Goal: Transaction & Acquisition: Purchase product/service

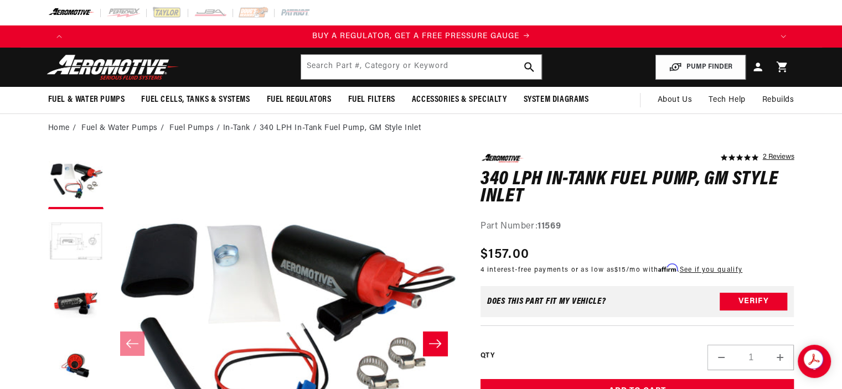
click at [88, 240] on button "Load image 2 in gallery view" at bounding box center [75, 242] width 55 height 55
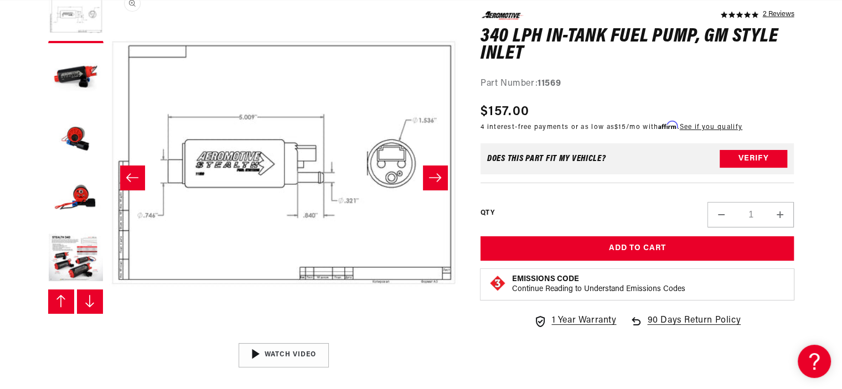
scroll to position [0, 349]
click at [72, 66] on button "Load image 3 in gallery view" at bounding box center [75, 76] width 55 height 55
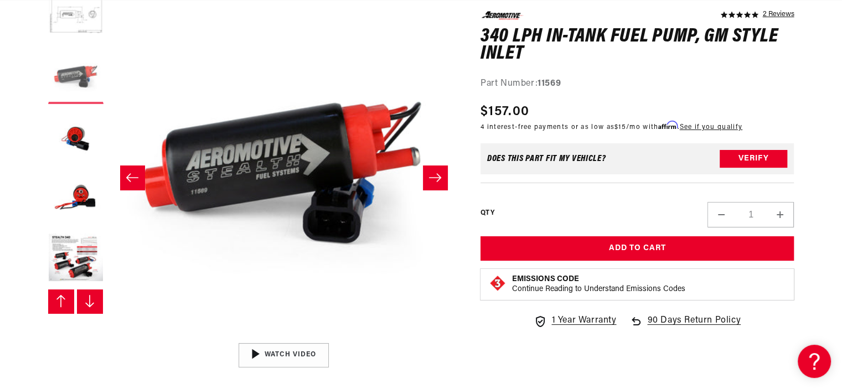
scroll to position [0, 1403]
click at [74, 139] on button "Load image 4 in gallery view" at bounding box center [75, 137] width 55 height 55
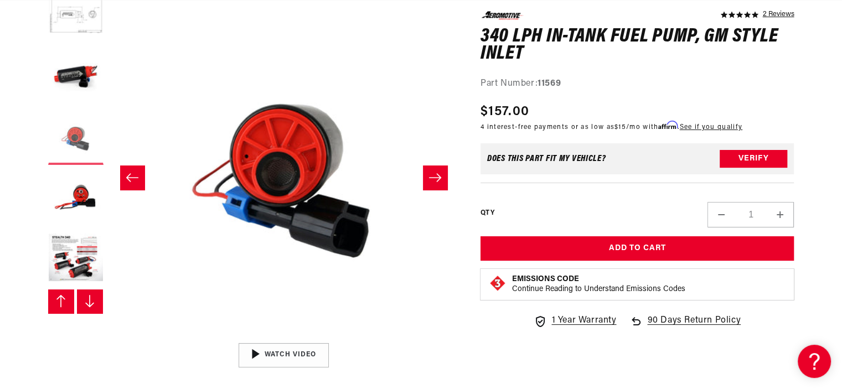
scroll to position [0, 1048]
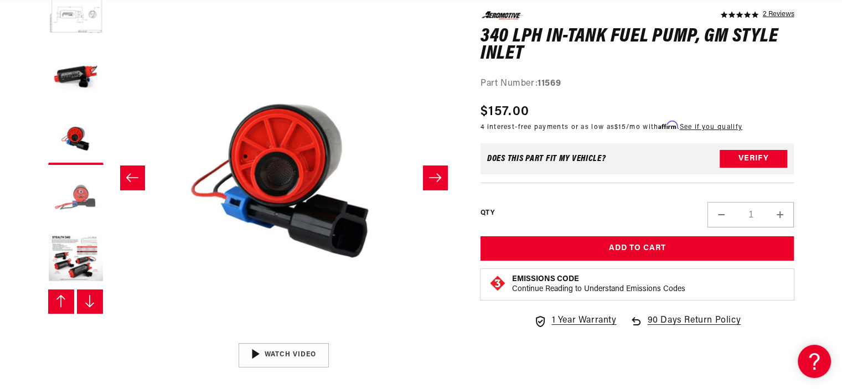
click at [67, 196] on button "Load image 5 in gallery view" at bounding box center [75, 197] width 55 height 55
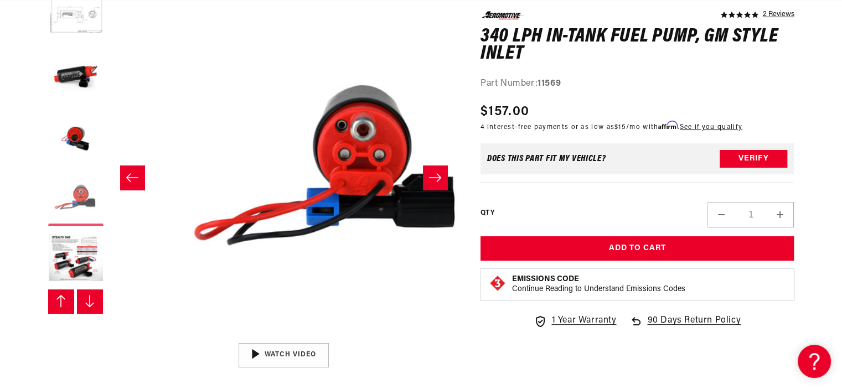
scroll to position [0, 1397]
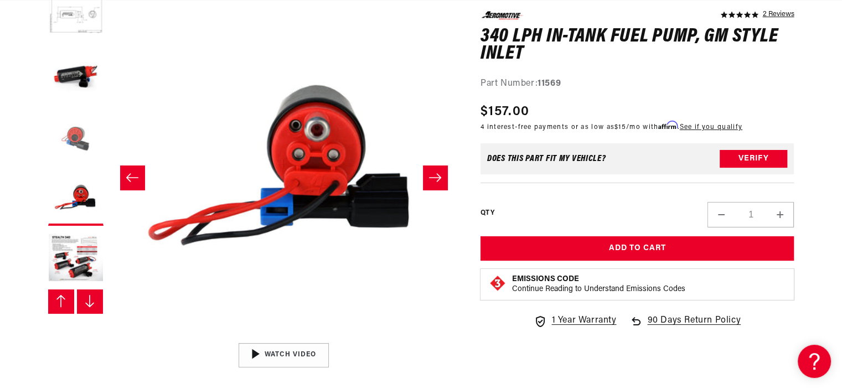
click at [66, 134] on button "Load image 4 in gallery view" at bounding box center [75, 137] width 55 height 55
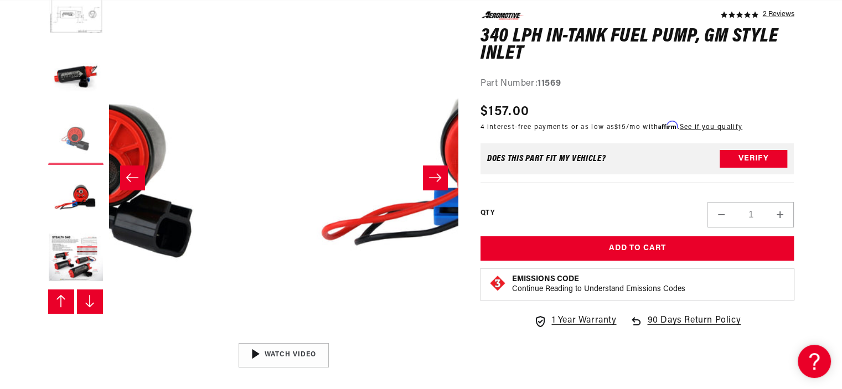
scroll to position [0, 1048]
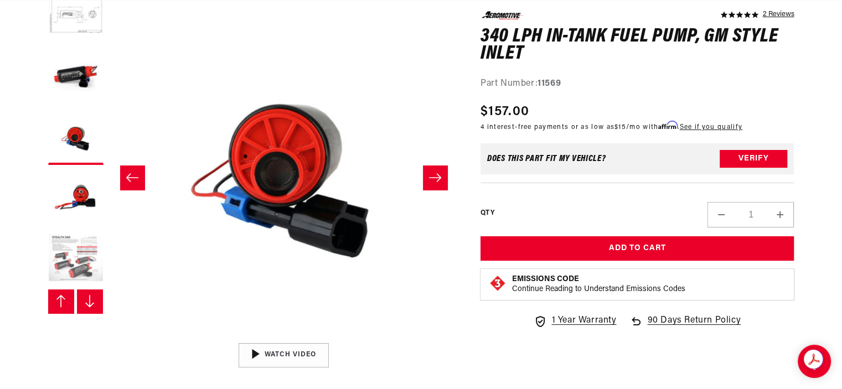
click at [64, 257] on button "Load image 6 in gallery view" at bounding box center [75, 258] width 55 height 55
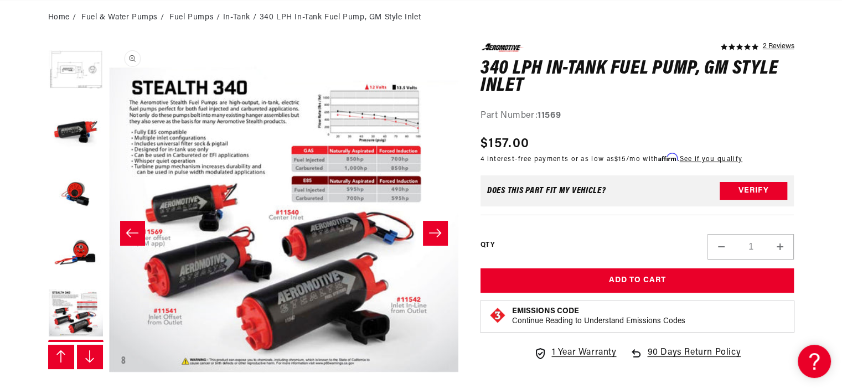
scroll to position [0, 0]
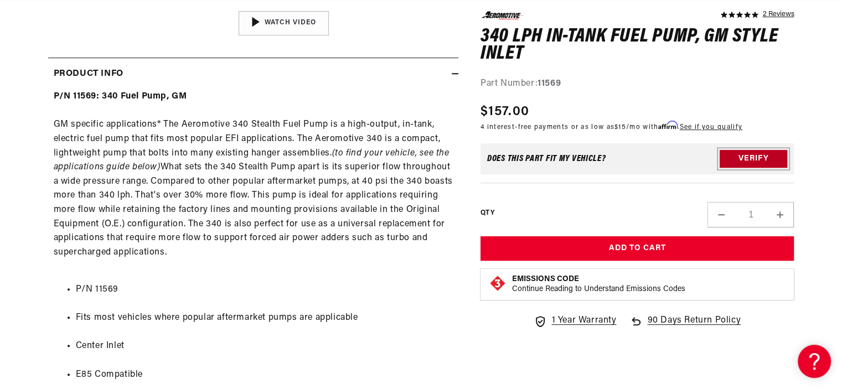
click at [766, 157] on button "Verify" at bounding box center [753, 159] width 68 height 18
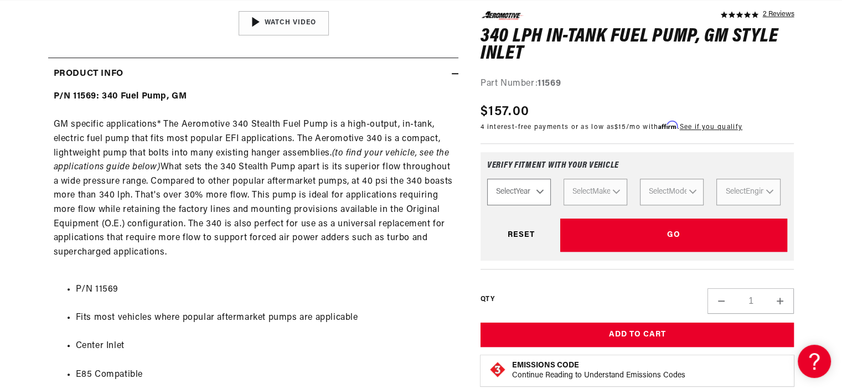
click at [538, 191] on select "Select Year 2023 2022 2021 2020 2019 2018 2017 2016 2015 2014 2013 2012 2011 20…" at bounding box center [519, 192] width 64 height 27
select select "2000"
click at [487, 179] on select "Select Year 2023 2022 2021 2020 2019 2018 2017 2016 2015 2014 2013 2012 2011 20…" at bounding box center [519, 192] width 64 height 27
select select "2000"
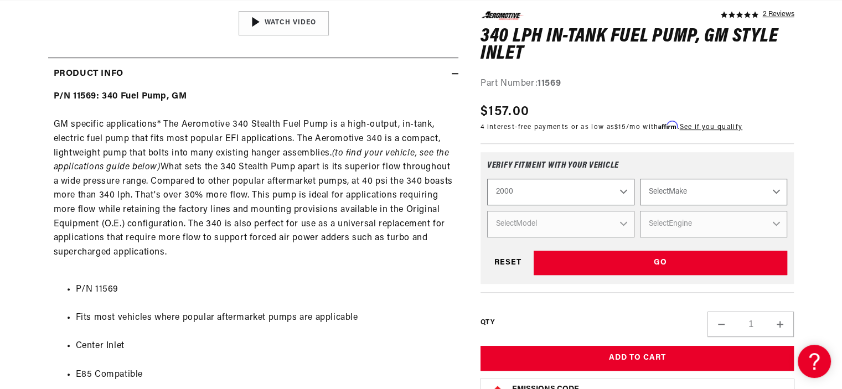
click at [776, 192] on select "Select Make Acura Chevrolet Ford GMC Honda Hyundai Jeep Lexus Lincoln Mazda Nis…" at bounding box center [713, 192] width 147 height 27
select select "GMC"
click at [640, 179] on select "Select Make Acura Chevrolet Ford GMC Honda Hyundai Jeep Lexus Lincoln Mazda Nis…" at bounding box center [713, 192] width 147 height 27
click at [622, 220] on select "Select Model Sierra 1500 Sierra 2500" at bounding box center [560, 224] width 147 height 27
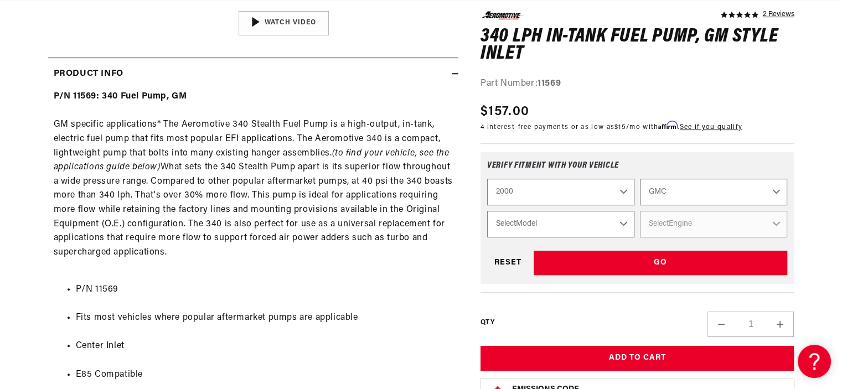
click at [772, 189] on select "Acura Chevrolet Ford GMC Honda Hyundai Jeep Lexus Lincoln Mazda Nissan Pontiac …" at bounding box center [713, 192] width 147 height 27
click at [640, 179] on select "Acura Chevrolet Ford GMC Honda Hyundai Jeep Lexus Lincoln Mazda Nissan Pontiac …" at bounding box center [713, 192] width 147 height 27
select select "Chevrolet"
click at [625, 220] on select "Select Model Camaro Corvette Silverado 1500 Silverado 2500" at bounding box center [560, 224] width 147 height 27
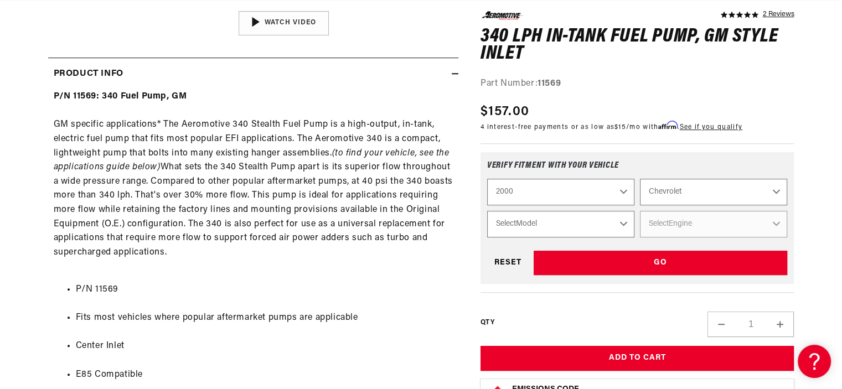
scroll to position [0, 2]
click at [778, 192] on select "Acura Chevrolet Ford GMC Honda Hyundai Jeep Lexus Lincoln Mazda Nissan Pontiac …" at bounding box center [713, 192] width 147 height 27
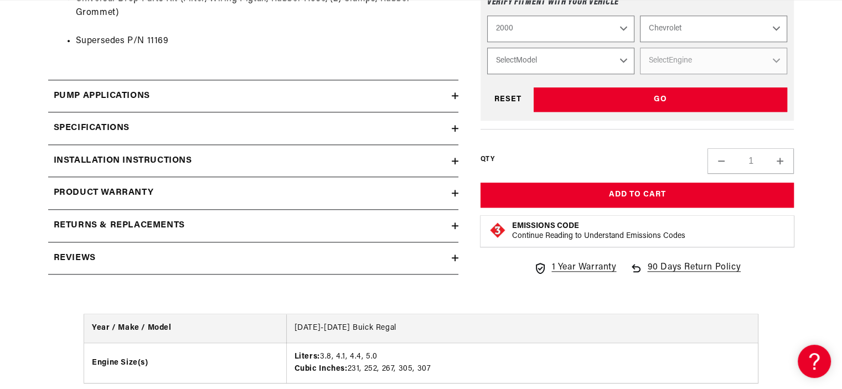
scroll to position [1217, 0]
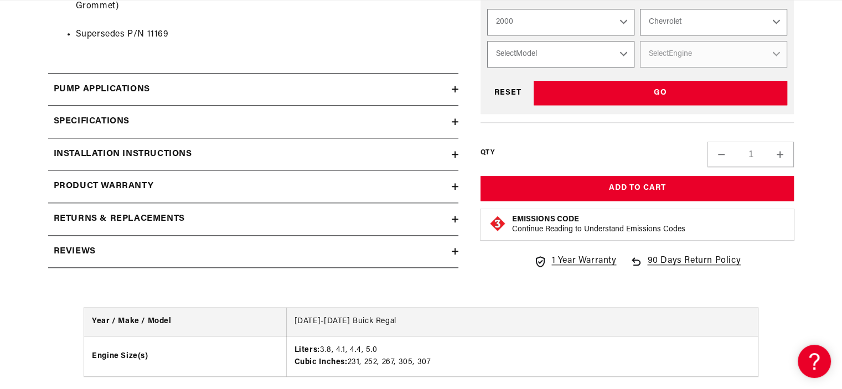
click at [448, 86] on div "Pump Applications" at bounding box center [249, 89] width 403 height 14
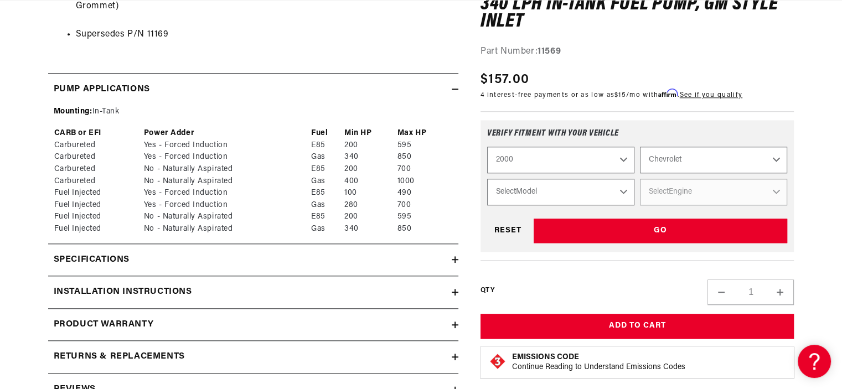
scroll to position [0, 0]
click at [454, 86] on icon at bounding box center [455, 89] width 7 height 7
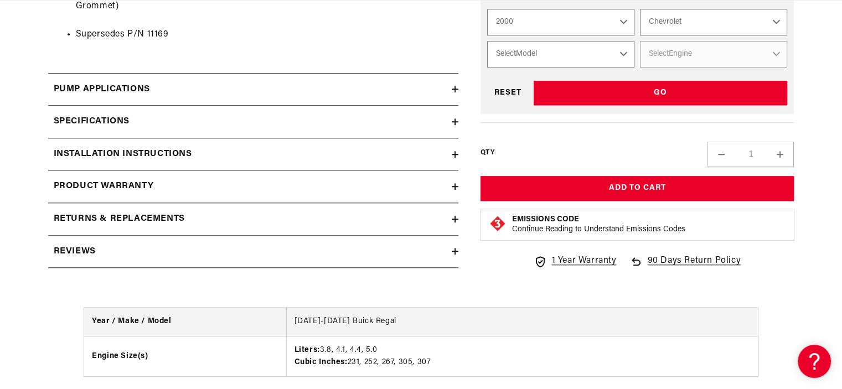
click at [455, 86] on icon at bounding box center [455, 89] width 0 height 7
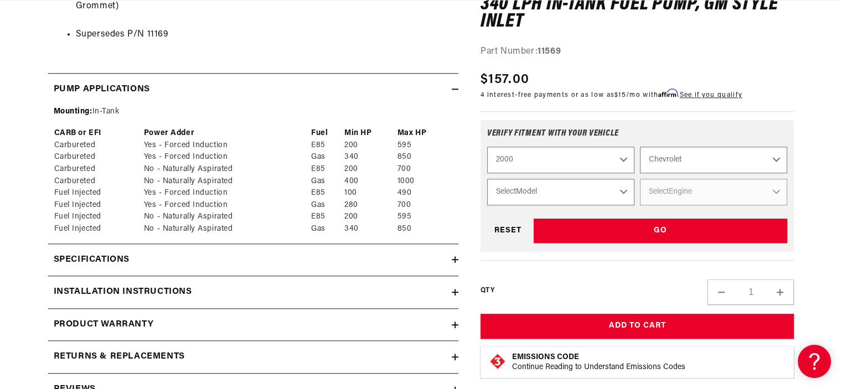
click at [454, 86] on icon at bounding box center [455, 89] width 7 height 7
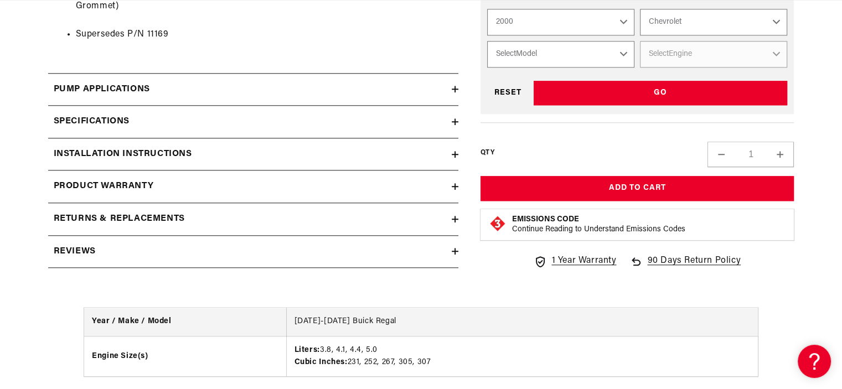
scroll to position [0, 702]
click at [455, 118] on icon at bounding box center [455, 121] width 0 height 7
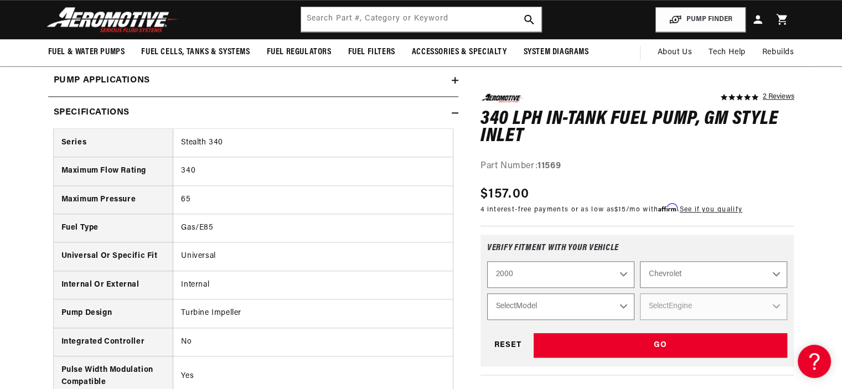
scroll to position [1162, 0]
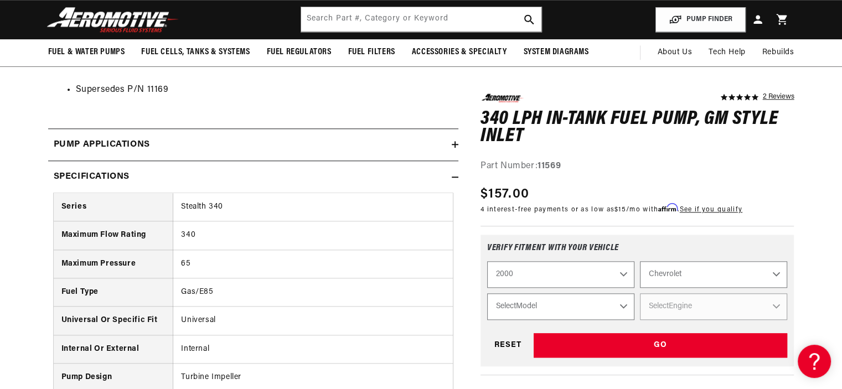
click at [449, 173] on div "Specifications" at bounding box center [249, 177] width 403 height 14
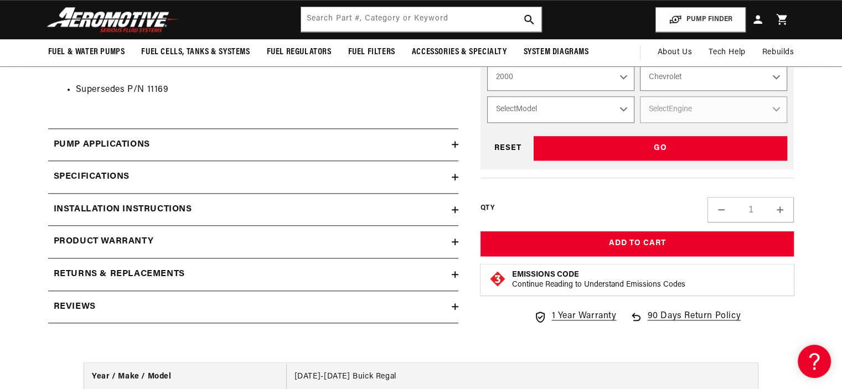
scroll to position [0, 0]
click at [455, 210] on icon at bounding box center [455, 209] width 7 height 7
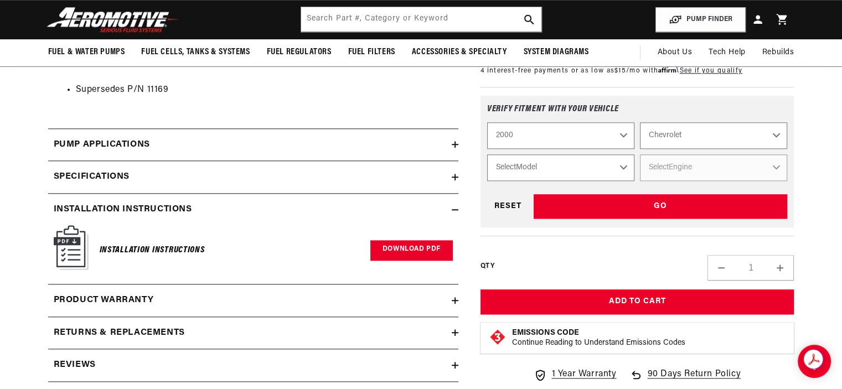
click at [411, 247] on link "Download PDF" at bounding box center [411, 250] width 82 height 20
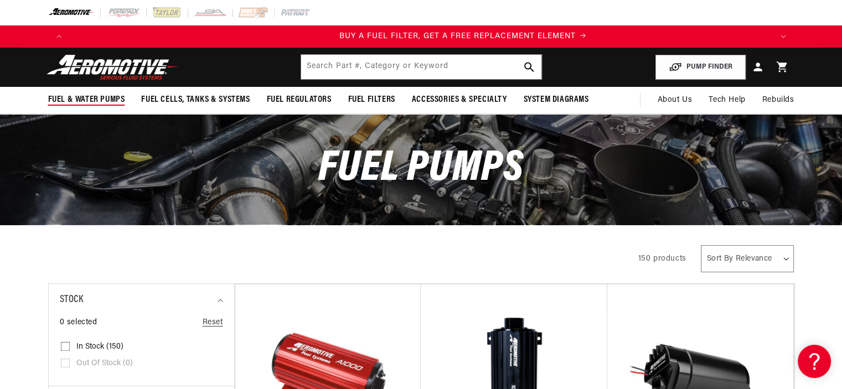
scroll to position [0, 702]
click at [689, 66] on button "PUMP FINDER" at bounding box center [700, 67] width 90 height 25
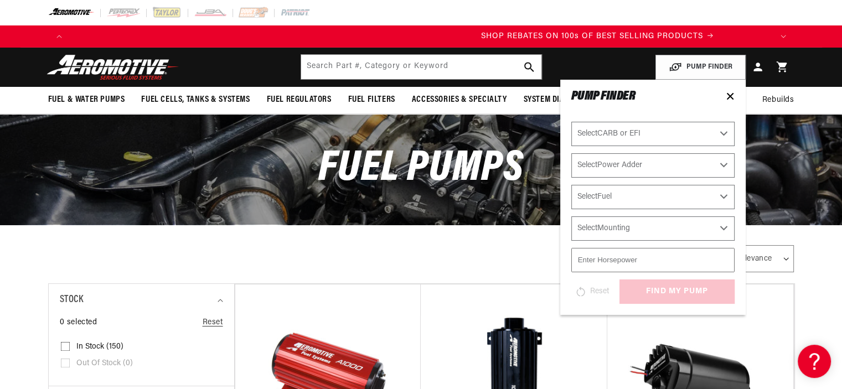
scroll to position [0, 1403]
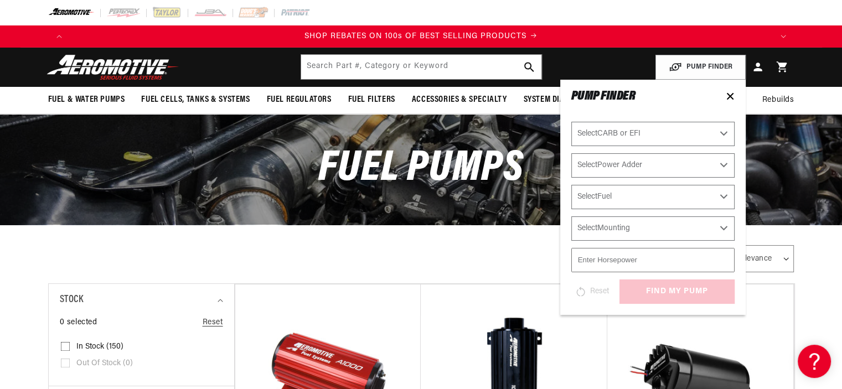
click at [724, 133] on select "Select CARB or EFI Carbureted Fuel Injected" at bounding box center [652, 134] width 163 height 24
select select "Fuel-Injected"
click at [571, 122] on select "Select CARB or EFI Carbureted Fuel Injected" at bounding box center [652, 134] width 163 height 24
select select "Fuel-Injected"
click at [722, 163] on select "Select Power Adder No - Naturally Aspirated Yes - Forced Induction" at bounding box center [652, 165] width 163 height 24
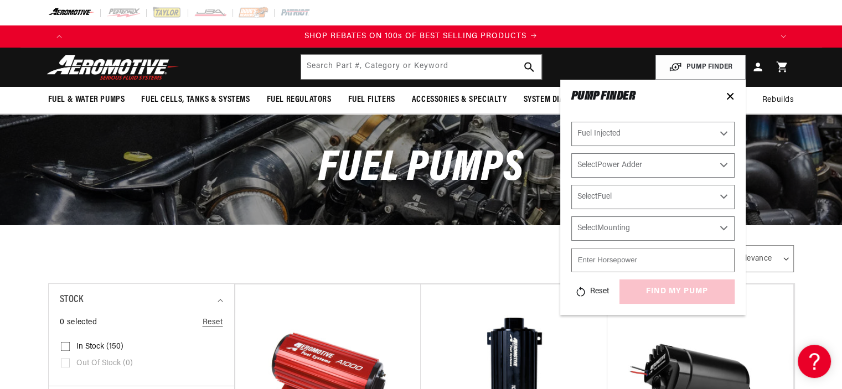
select select "No-Naturally-Aspirated"
click at [571, 153] on select "Select Power Adder No - Naturally Aspirated Yes - Forced Induction" at bounding box center [652, 165] width 163 height 24
select select "No-Naturally-Aspirated"
click at [723, 196] on select "Select Fuel E85 Gas" at bounding box center [652, 197] width 163 height 24
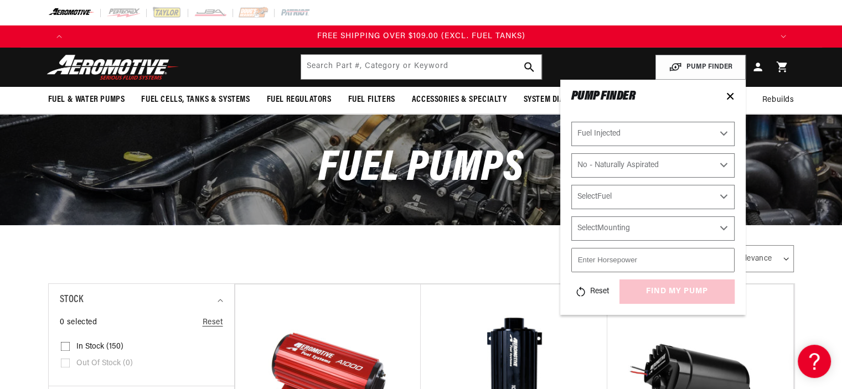
select select "Gas"
click at [571, 185] on select "Select Fuel E85 Gas" at bounding box center [652, 197] width 163 height 24
select select "Gas"
click at [722, 227] on select "Select Mounting External In-Tank" at bounding box center [652, 228] width 163 height 24
select select "In-Tank"
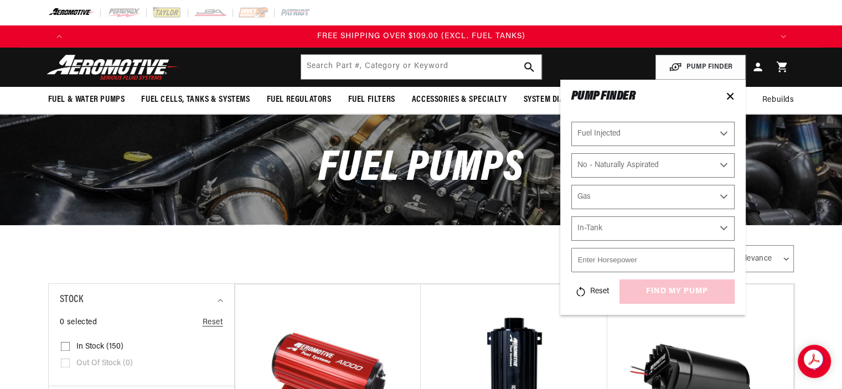
click at [571, 216] on select "Select Mounting External In-Tank" at bounding box center [652, 228] width 163 height 24
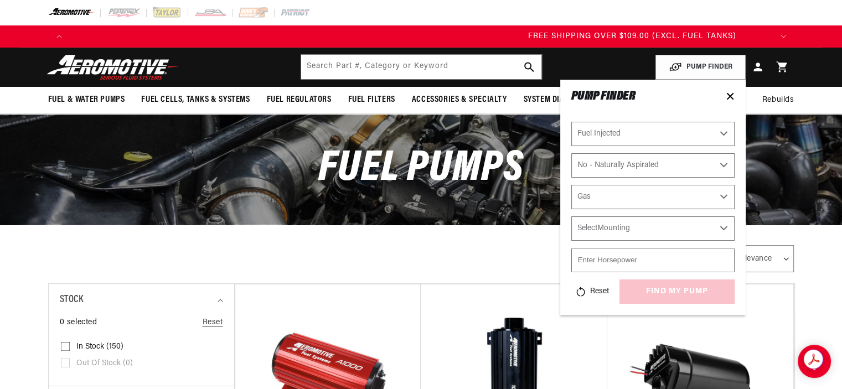
select select "In-Tank"
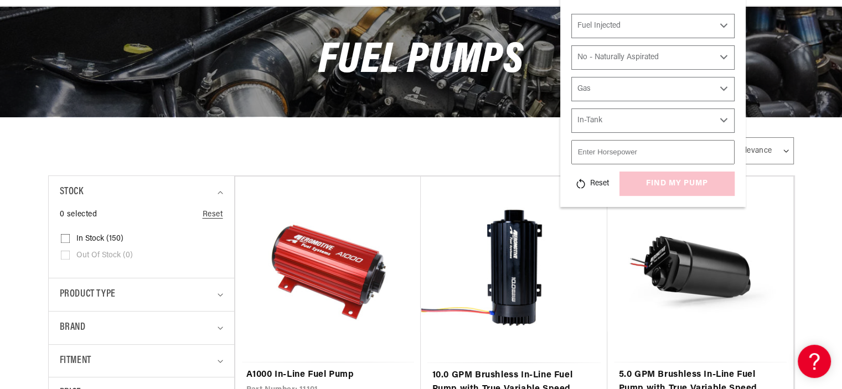
scroll to position [111, 0]
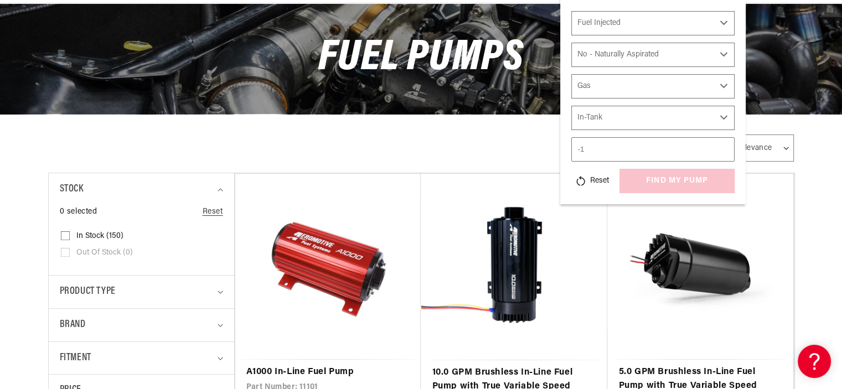
click at [725, 151] on input "-1" at bounding box center [652, 149] width 163 height 24
click at [722, 148] on input "0" at bounding box center [652, 149] width 163 height 24
drag, startPoint x: 575, startPoint y: 149, endPoint x: 613, endPoint y: 148, distance: 37.7
click at [613, 148] on input "0" at bounding box center [652, 149] width 163 height 24
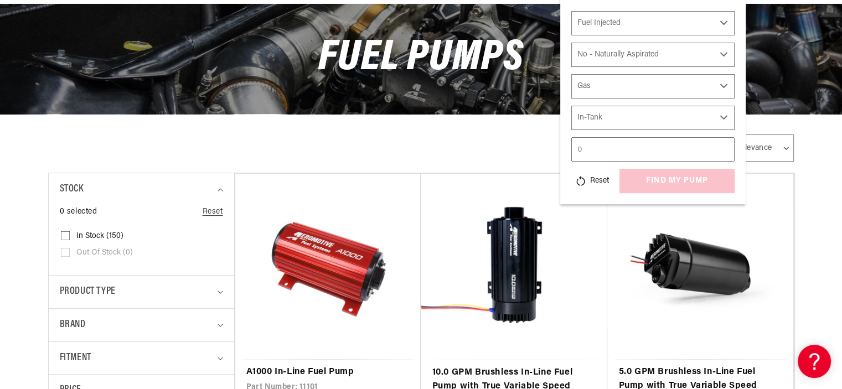
click at [594, 146] on input "0" at bounding box center [652, 149] width 163 height 24
click at [722, 152] on input "599" at bounding box center [652, 149] width 163 height 24
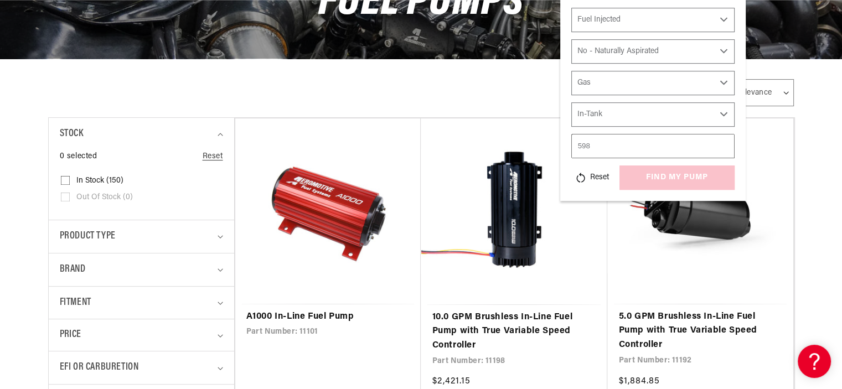
scroll to position [111, 0]
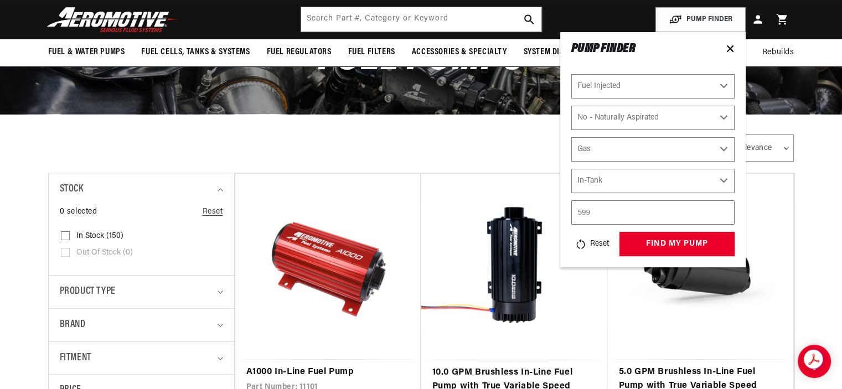
click at [680, 251] on div "Reset find my pump" at bounding box center [652, 244] width 163 height 24
type input "600"
click at [723, 208] on input "600" at bounding box center [652, 212] width 163 height 24
click at [676, 240] on button "find my pump" at bounding box center [676, 244] width 115 height 25
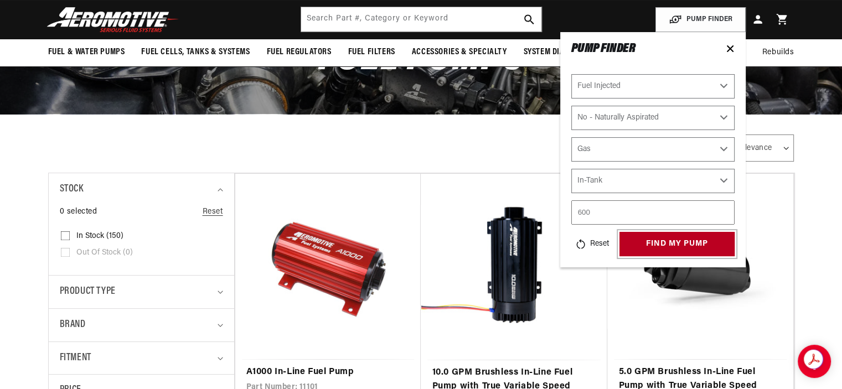
scroll to position [0, 1726]
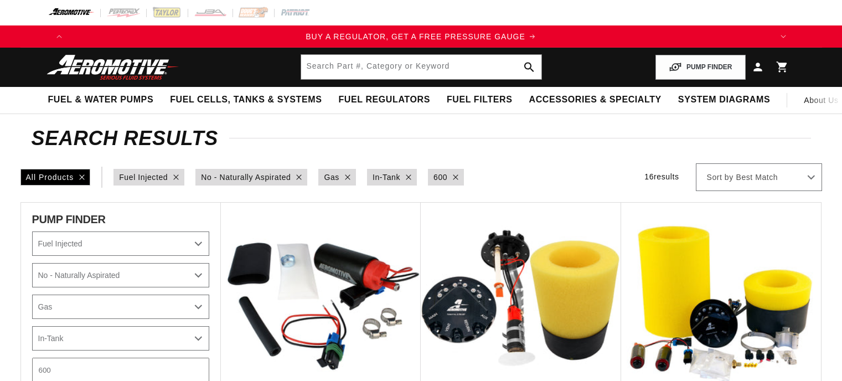
select select "Fuel-Injected"
select select "No-Naturally-Aspirated"
select select "Gas"
select select "In-Tank"
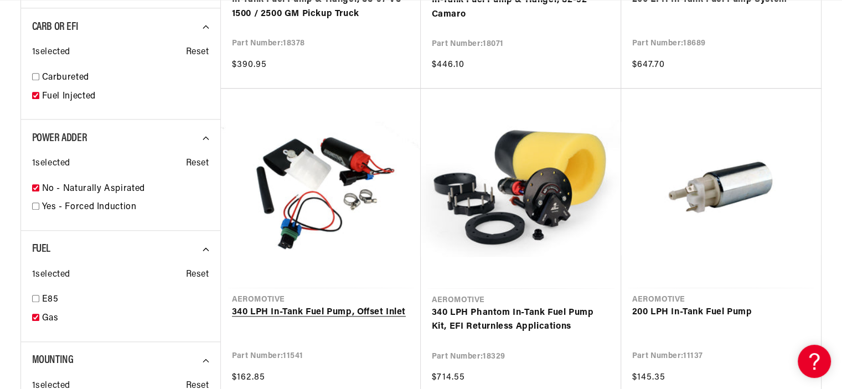
click at [312, 305] on link "340 LPH In-Tank Fuel Pump, Offset Inlet" at bounding box center [321, 312] width 178 height 14
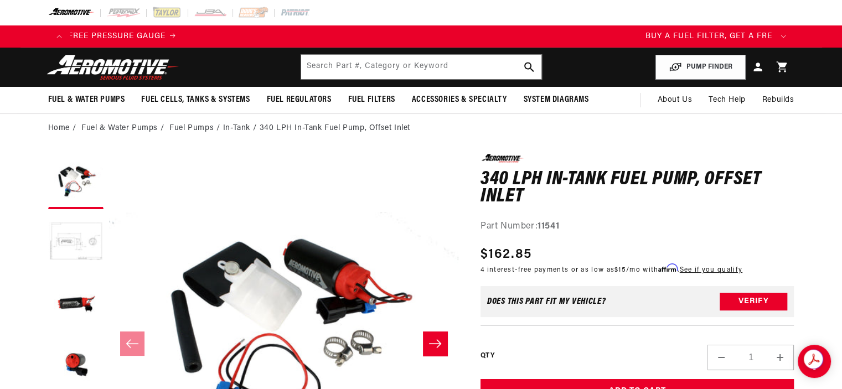
click at [69, 247] on button "Load image 2 in gallery view" at bounding box center [75, 242] width 55 height 55
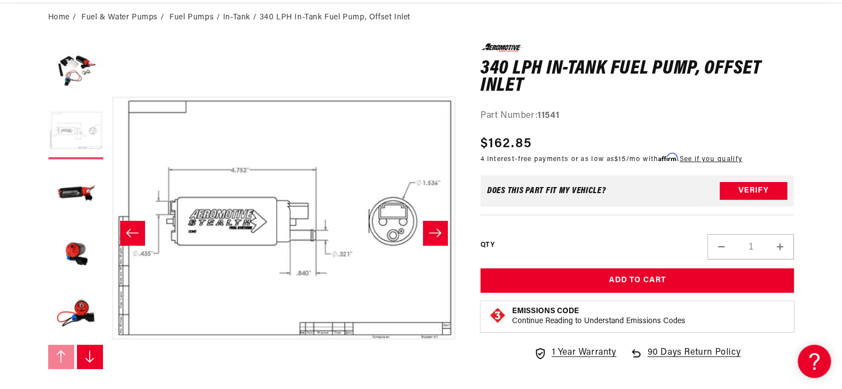
scroll to position [0, 1403]
click at [73, 190] on button "Load image 3 in gallery view" at bounding box center [75, 192] width 55 height 55
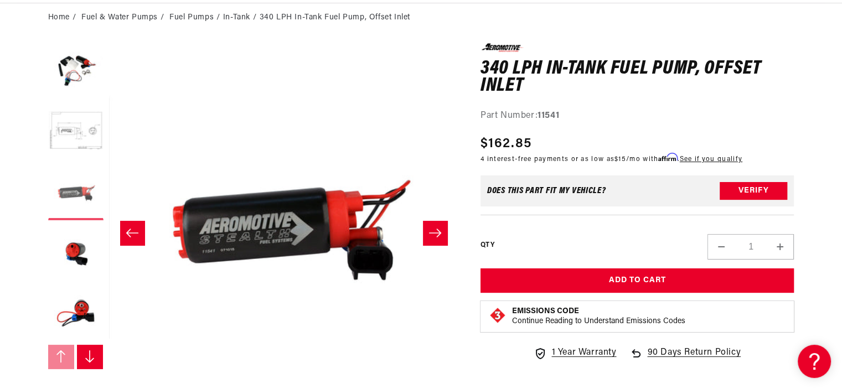
scroll to position [0, 699]
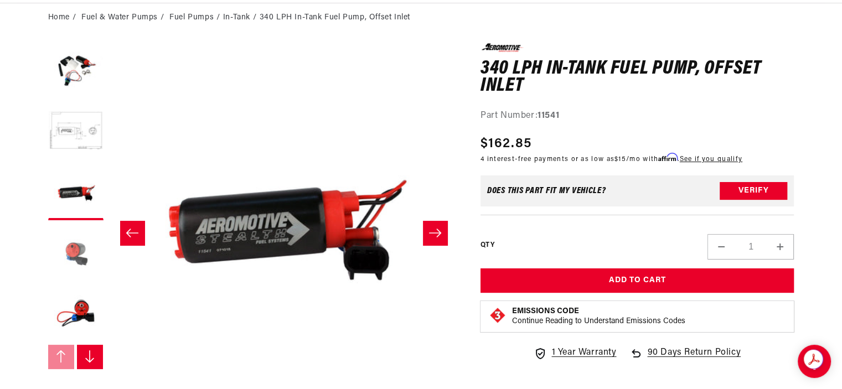
click at [73, 242] on button "Load image 4 in gallery view" at bounding box center [75, 253] width 55 height 55
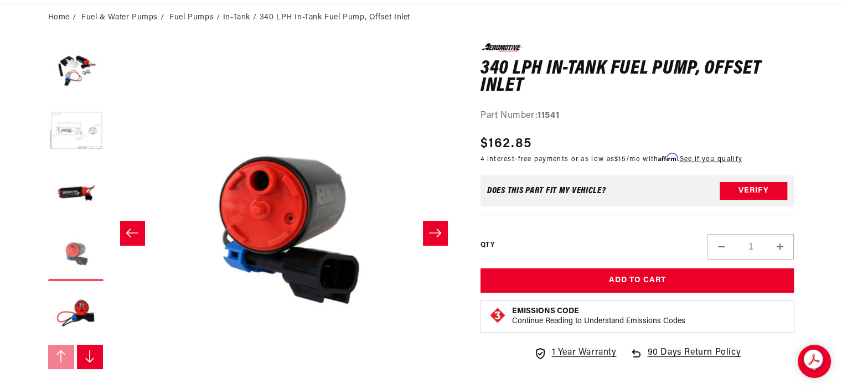
scroll to position [0, 2105]
click at [76, 310] on button "Load image 5 in gallery view" at bounding box center [75, 314] width 55 height 55
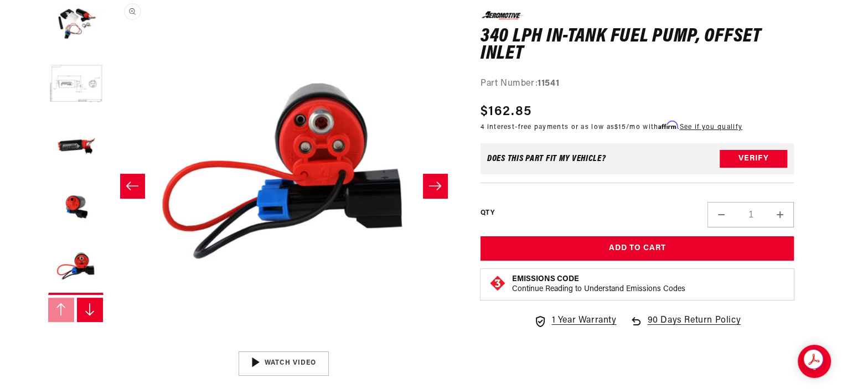
scroll to position [221, 0]
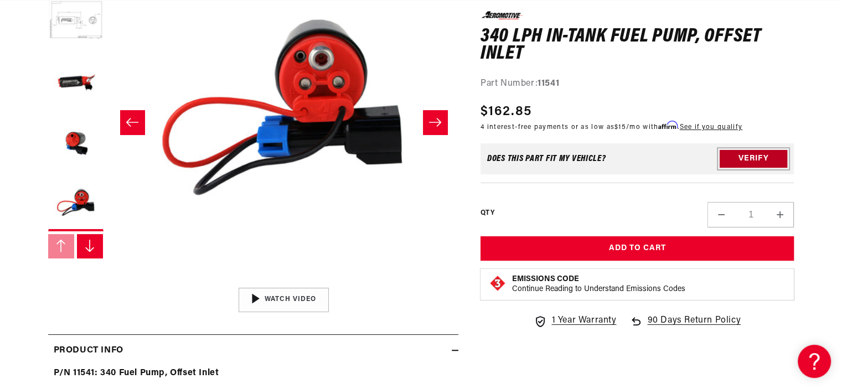
click at [760, 158] on button "Verify" at bounding box center [753, 159] width 68 height 18
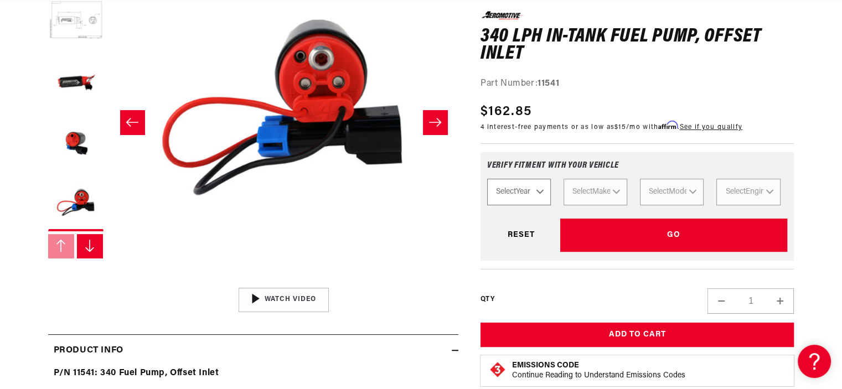
click at [537, 190] on select "Select Year 2023 2022 2021 2020 2019 2018 2017 2016 2015 2014 2013 2012 2011 20…" at bounding box center [519, 192] width 64 height 27
select select "2000"
click at [487, 179] on select "Select Year 2023 2022 2021 2020 2019 2018 2017 2016 2015 2014 2013 2012 2011 20…" at bounding box center [519, 192] width 64 height 27
select select "2000"
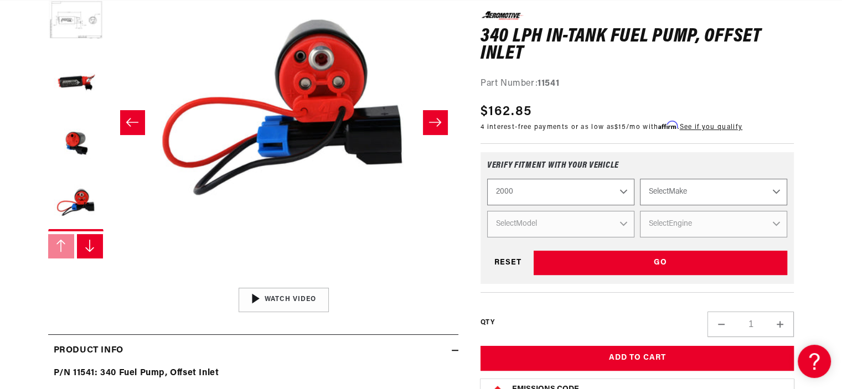
click at [775, 192] on select "Select Make Acura Chevrolet Ford GMC Honda Hyundai Jeep Lexus Lincoln Mazda Nis…" at bounding box center [713, 192] width 147 height 27
select select "Chevrolet"
click at [640, 179] on select "Select Make Acura Chevrolet Ford GMC Honda Hyundai Jeep Lexus Lincoln Mazda Nis…" at bounding box center [713, 192] width 147 height 27
select select "Chevrolet"
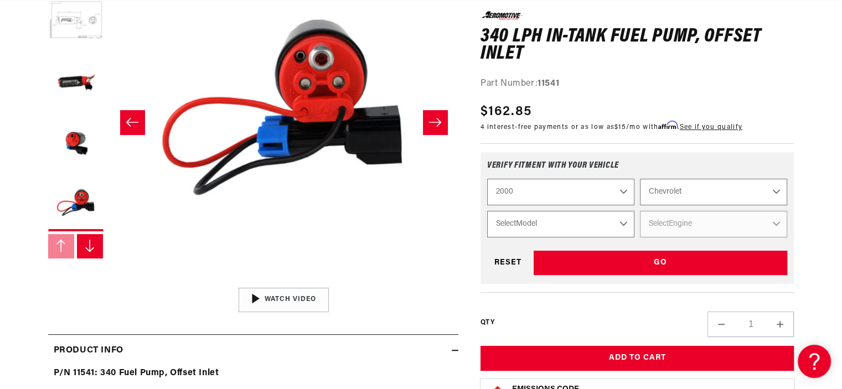
click at [622, 221] on select "Select Model Camaro Corvette Silverado 1500 Silverado 2500" at bounding box center [560, 224] width 147 height 27
select select "Silverado-1500"
click at [487, 211] on select "Select Model Camaro Corvette Silverado 1500 Silverado 2500" at bounding box center [560, 224] width 147 height 27
select select "Silverado-1500"
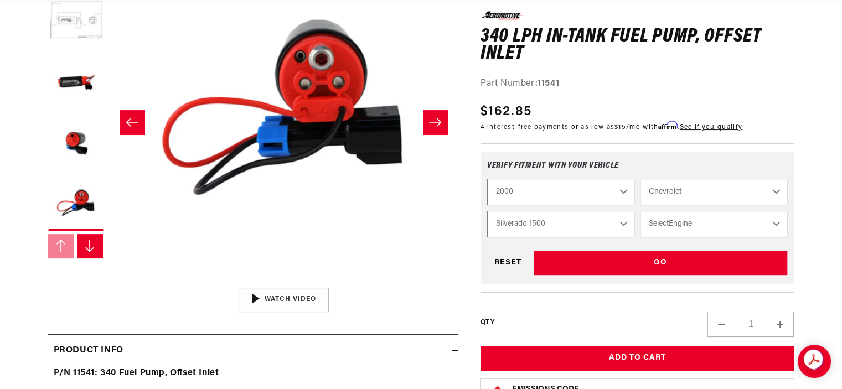
click at [775, 221] on select "Select Engine 4.8L 5.3L" at bounding box center [713, 224] width 147 height 27
select select "5.3L"
click at [640, 211] on select "Select Engine 4.8L 5.3L" at bounding box center [713, 224] width 147 height 27
select select "Engine"
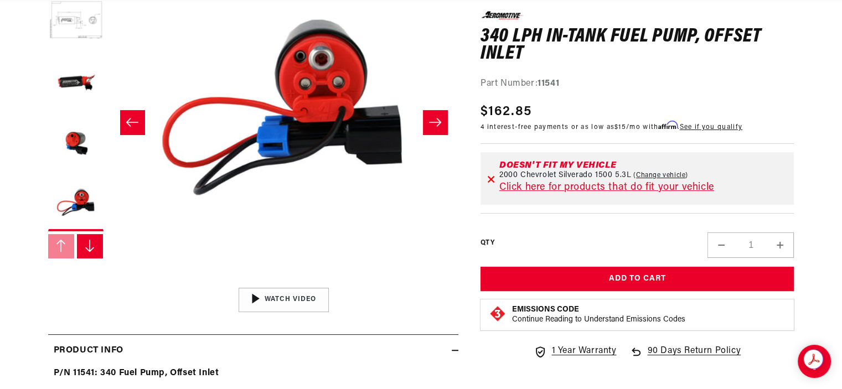
scroll to position [0, 0]
click at [604, 186] on link "Click here for products that do fit your vehicle" at bounding box center [606, 188] width 215 height 10
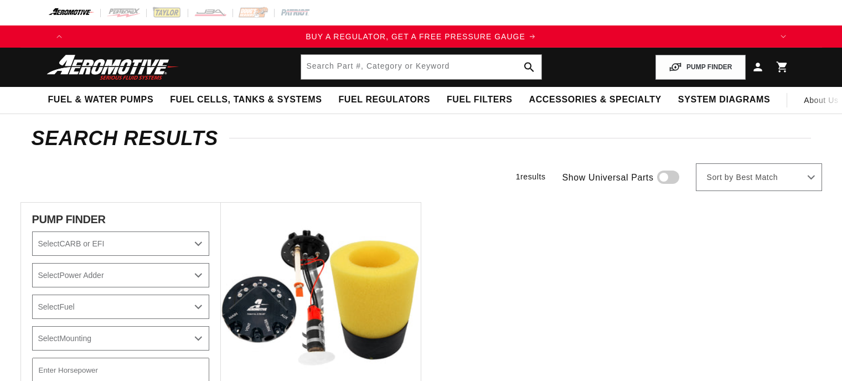
select select "2000"
select select "Chevrolet"
select select "Silverado-1500"
select select "5.3L"
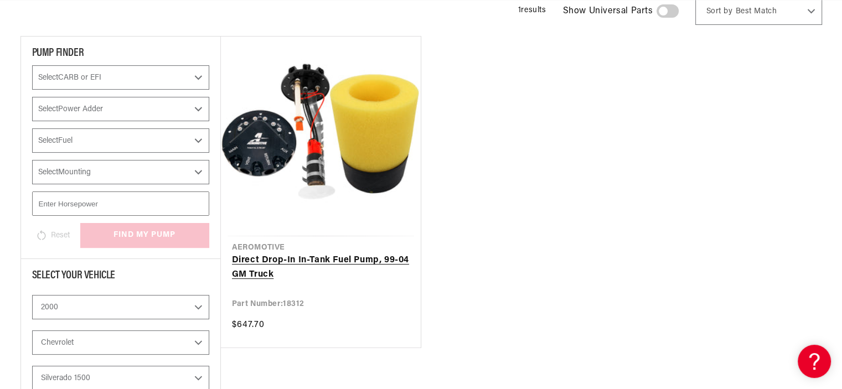
click at [323, 257] on link "Direct Drop-In In-Tank Fuel Pump, 99-04 GM Truck" at bounding box center [321, 267] width 178 height 28
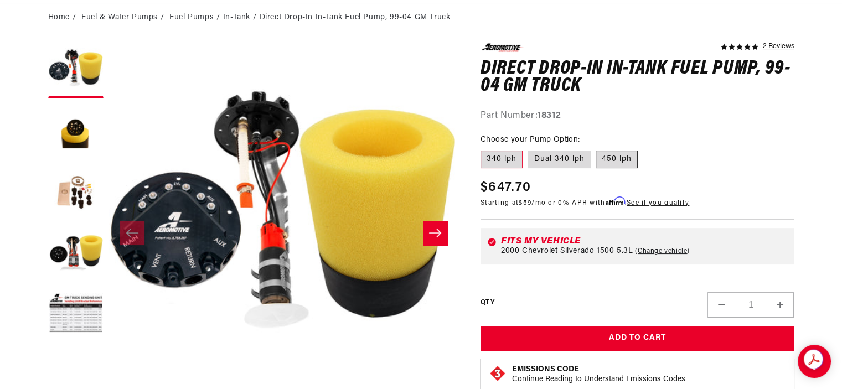
scroll to position [0, 702]
click at [502, 160] on label "340 lph" at bounding box center [501, 160] width 42 height 18
click at [484, 149] on input "340 lph" at bounding box center [483, 148] width 1 height 1
click at [437, 235] on icon "Slide right" at bounding box center [435, 233] width 12 height 8
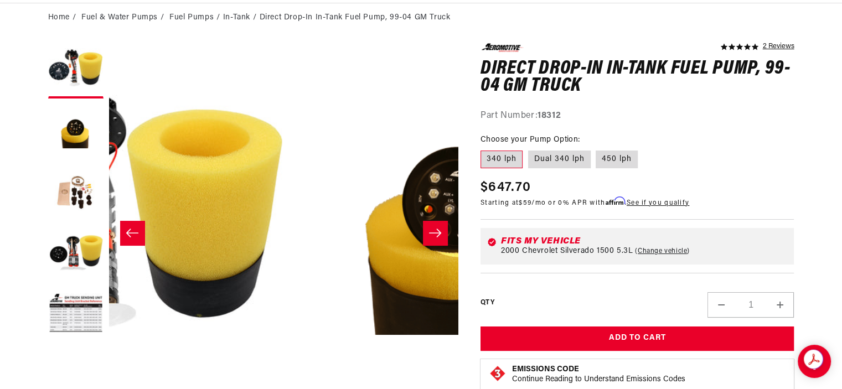
scroll to position [0, 349]
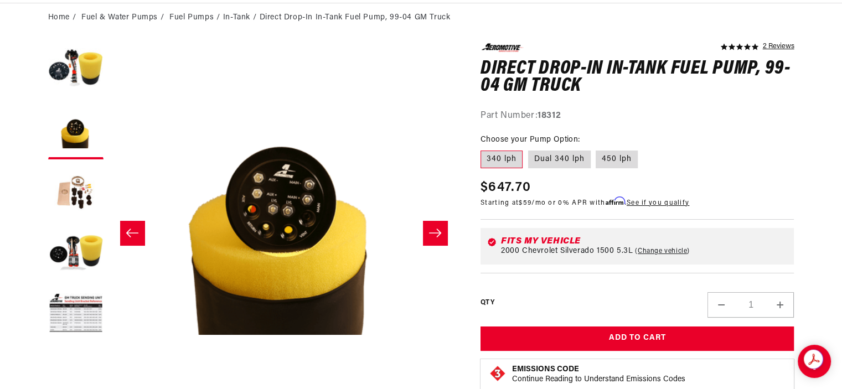
click at [437, 235] on icon "Slide right" at bounding box center [435, 233] width 12 height 8
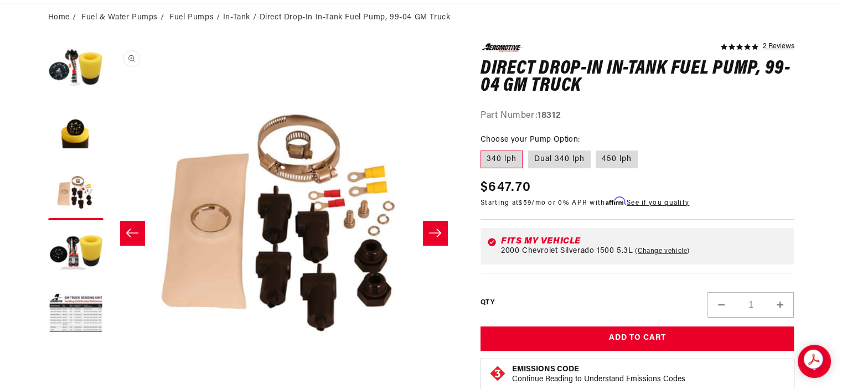
scroll to position [0, 2105]
click at [141, 230] on button "Slide left" at bounding box center [132, 233] width 24 height 24
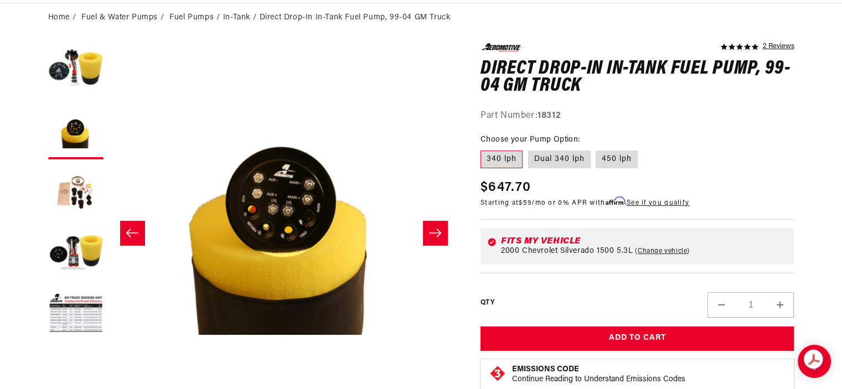
scroll to position [0, 0]
click at [433, 232] on icon "Slide right" at bounding box center [434, 232] width 13 height 11
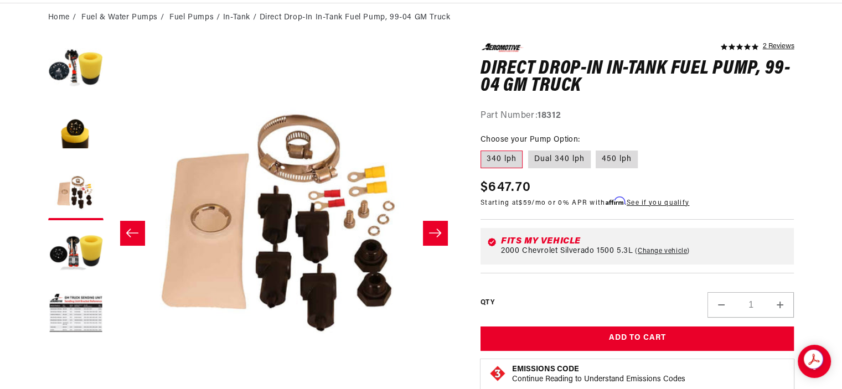
scroll to position [0, 702]
click at [433, 232] on icon "Slide right" at bounding box center [434, 232] width 13 height 11
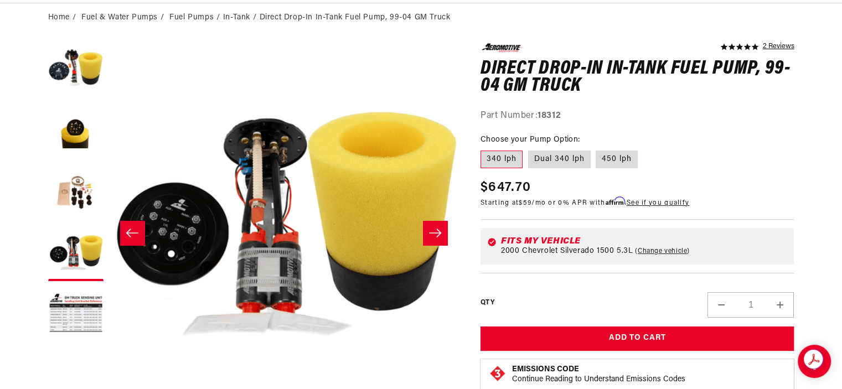
scroll to position [0, 1403]
click at [434, 232] on icon "Slide right" at bounding box center [434, 232] width 13 height 11
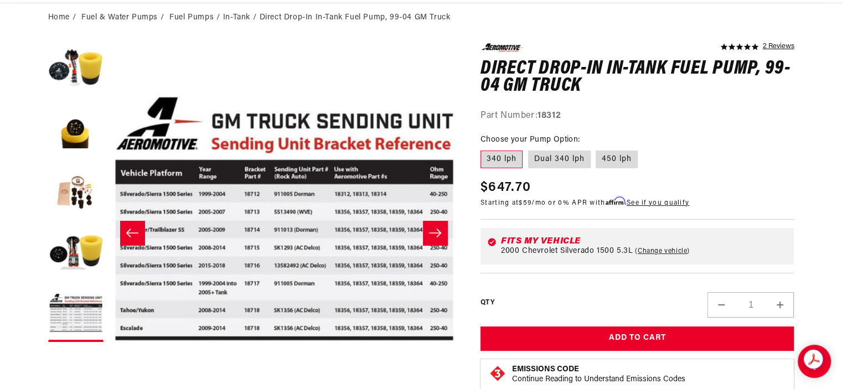
scroll to position [0, 0]
click at [434, 232] on icon "Slide right" at bounding box center [434, 232] width 13 height 11
click at [71, 64] on button "Load image 1 in gallery view" at bounding box center [75, 70] width 55 height 55
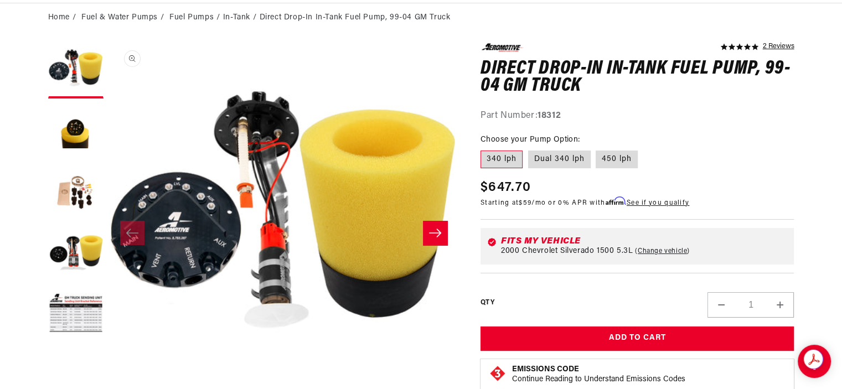
scroll to position [0, 2105]
click at [109, 380] on button "Open media 1 in modal" at bounding box center [109, 393] width 0 height 0
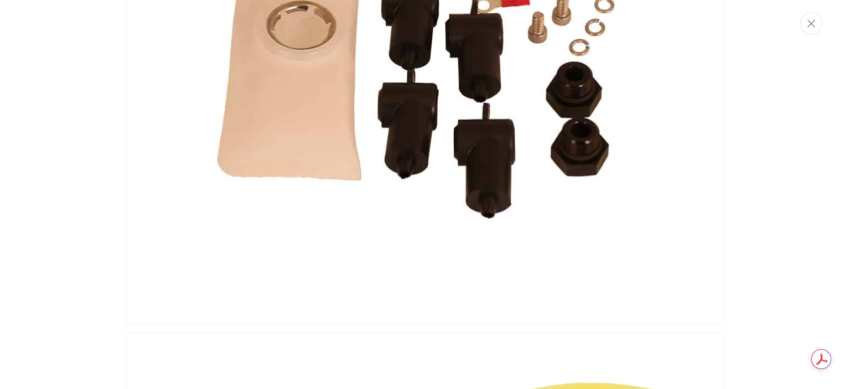
scroll to position [1494, 0]
